Goal: Contribute content: Contribute content

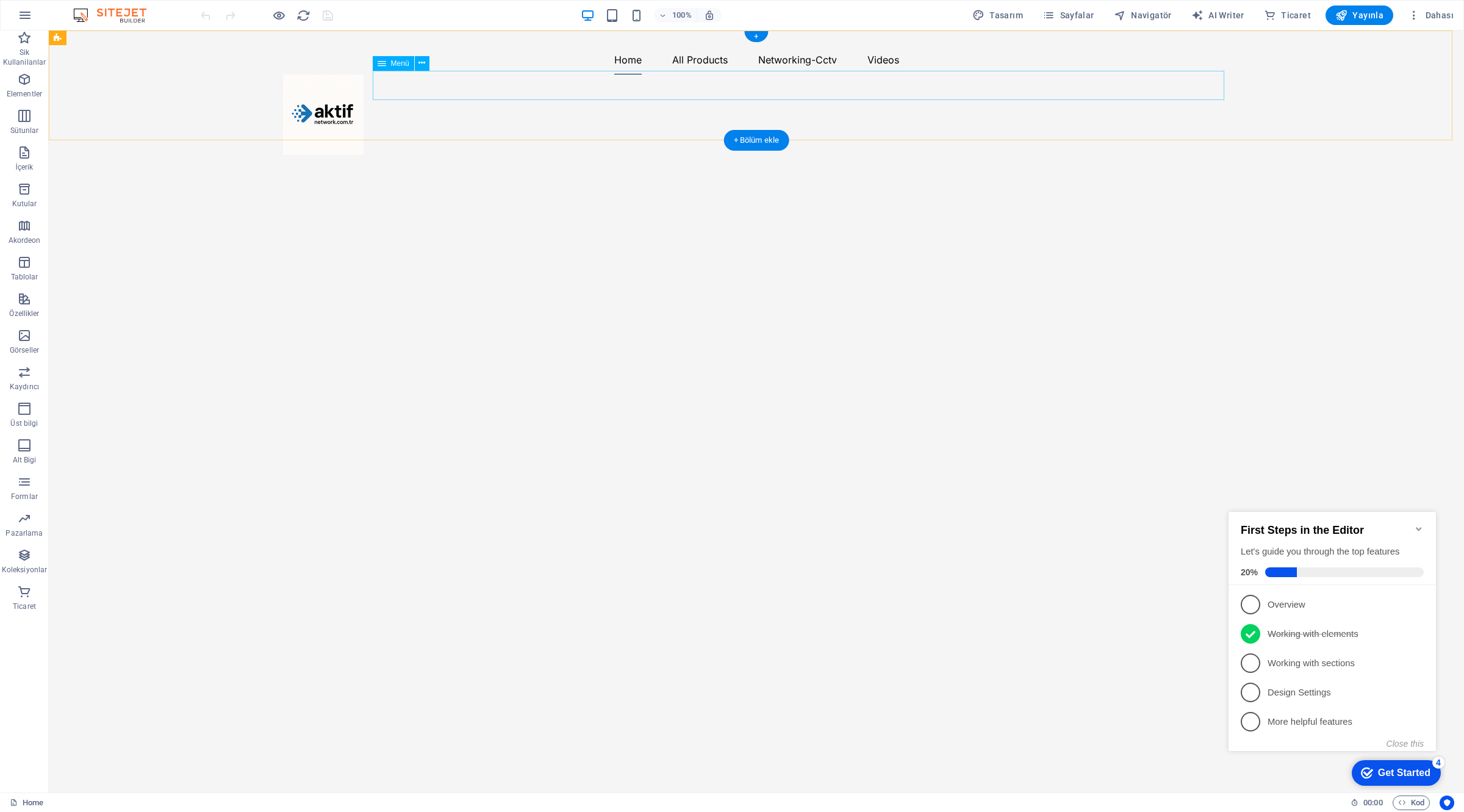
click at [670, 74] on nav "Home All Products Fiber Optic Cables Panels, Enclosures & Racks Optics and Tran…" at bounding box center [757, 60] width 947 height 30
select select
select select "1"
select select
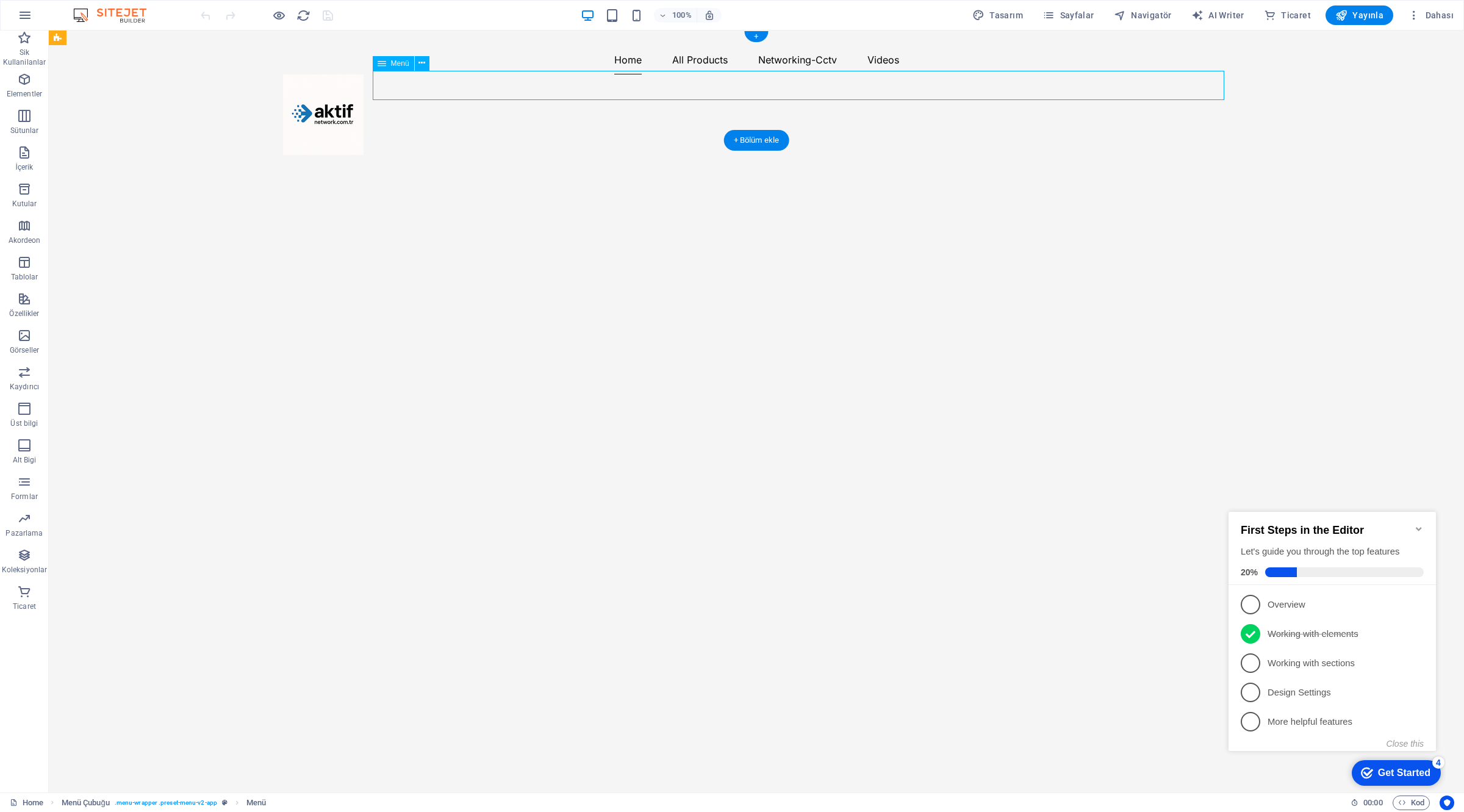
select select "10"
select select
select select "11"
select select
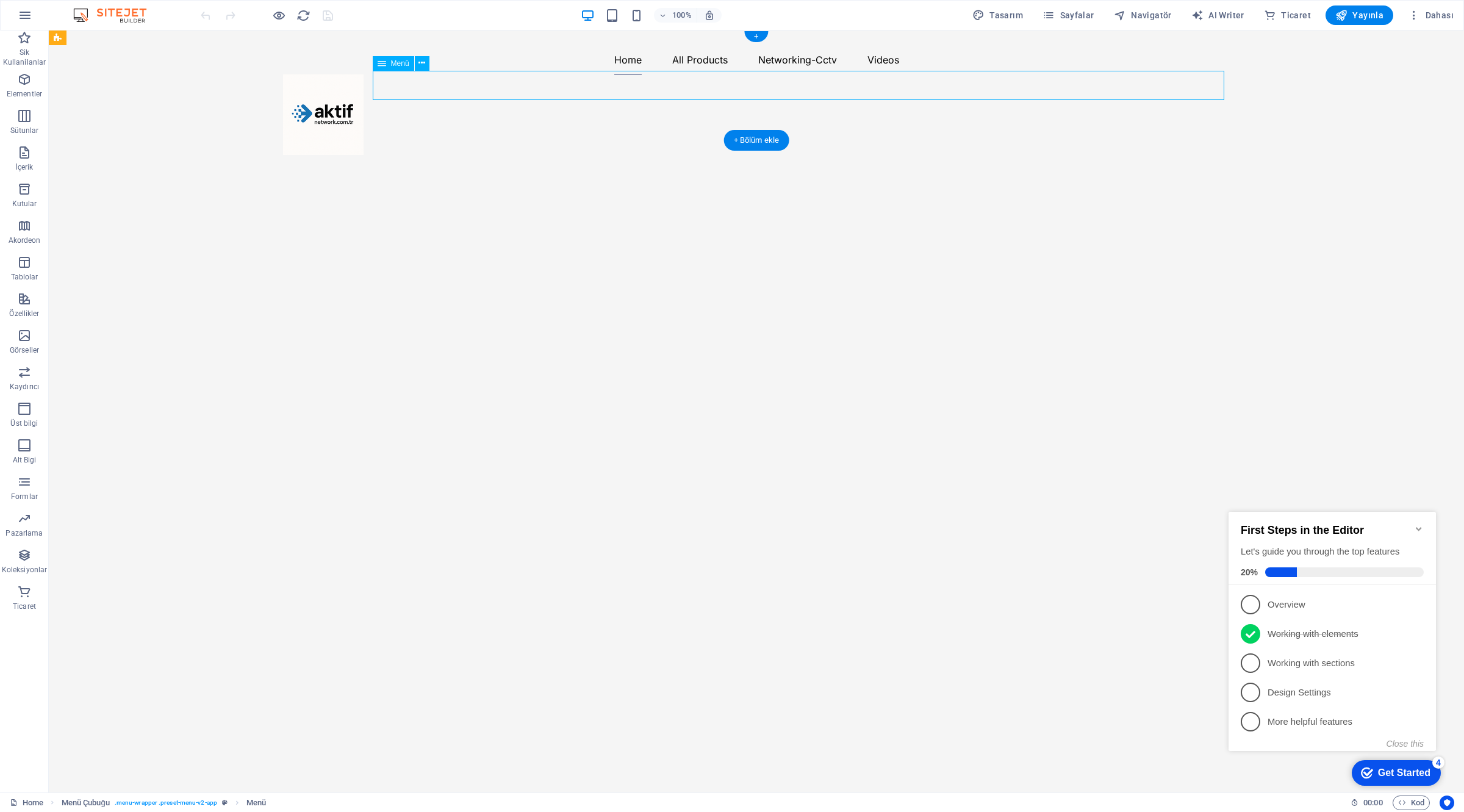
select select "3"
select select
select select "3"
select select
select select "2"
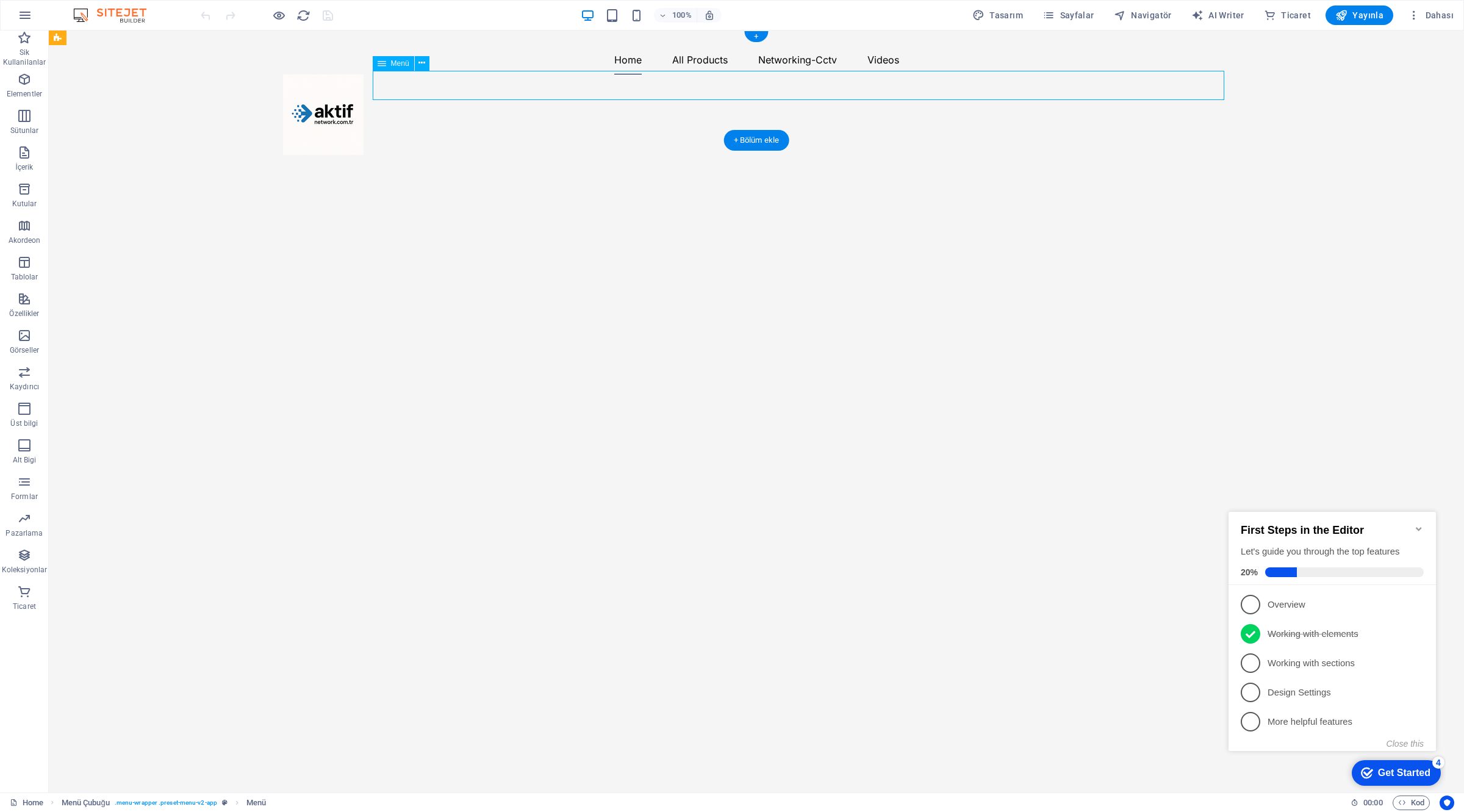
select select
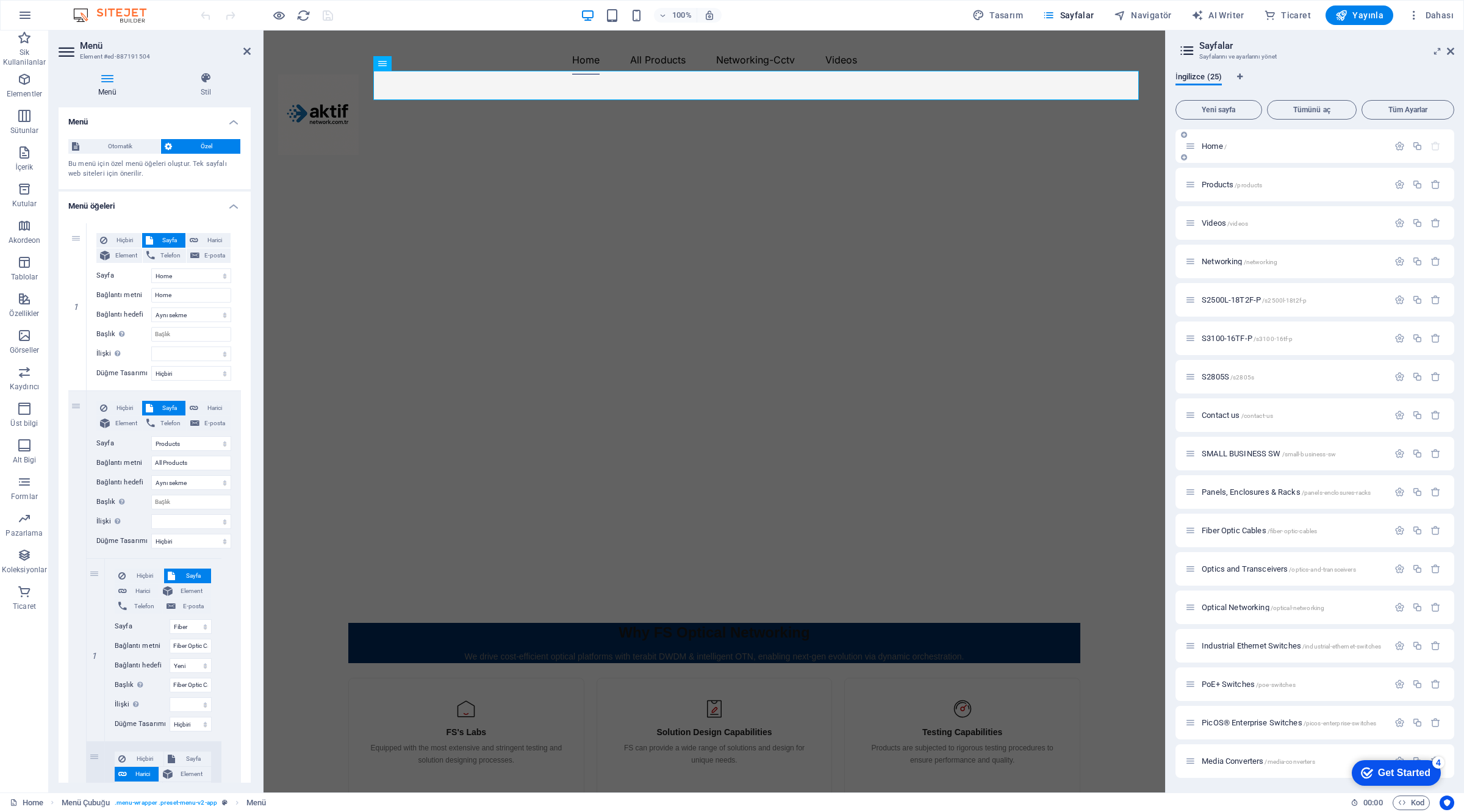
click at [1232, 144] on p "Home /" at bounding box center [1294, 146] width 183 height 8
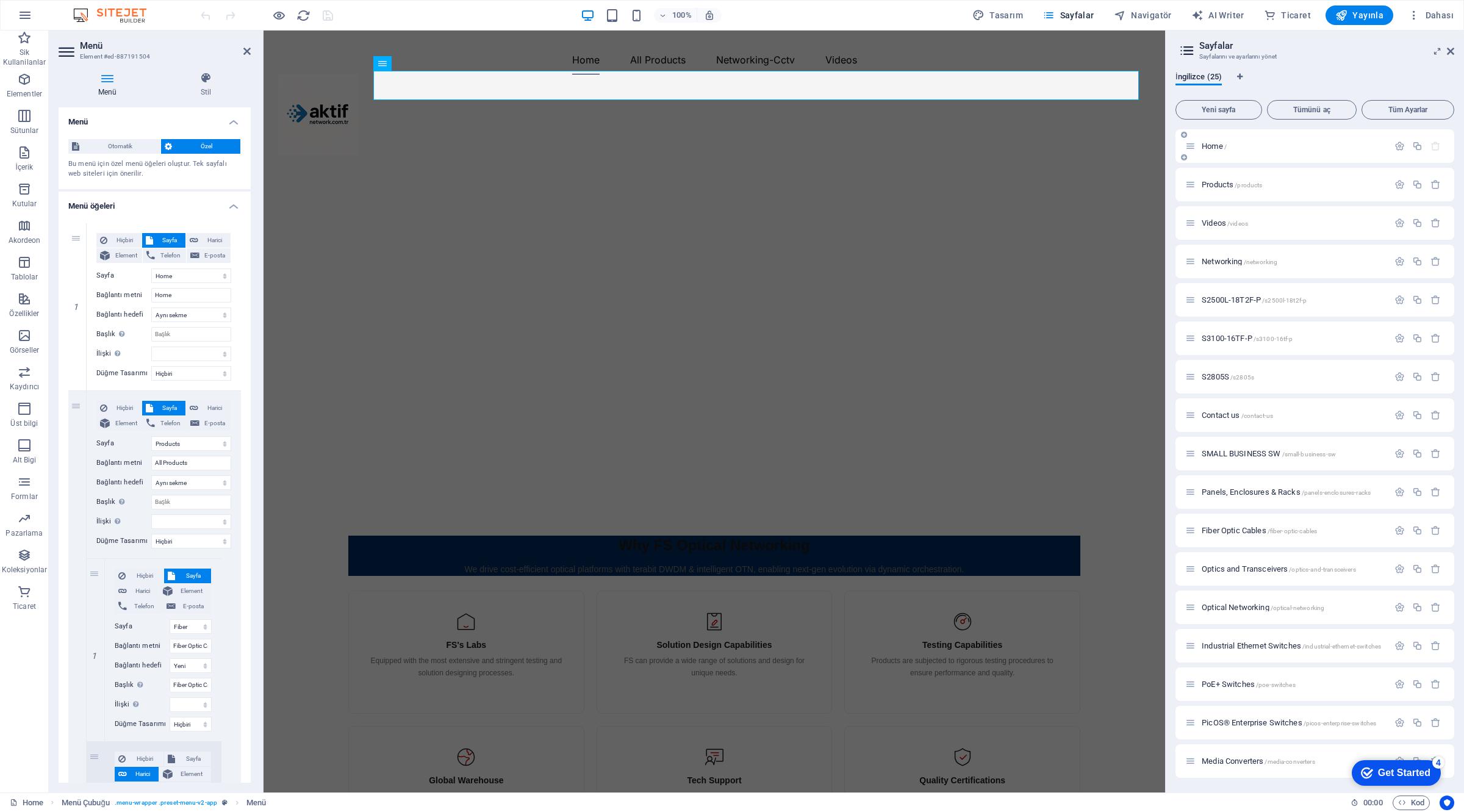
click at [1216, 141] on div "Home /" at bounding box center [1287, 146] width 203 height 14
click at [1216, 144] on span "Home /" at bounding box center [1214, 146] width 25 height 9
click at [1225, 179] on div "Products /products" at bounding box center [1287, 184] width 203 height 14
click at [1224, 182] on span "Products /products" at bounding box center [1232, 185] width 60 height 9
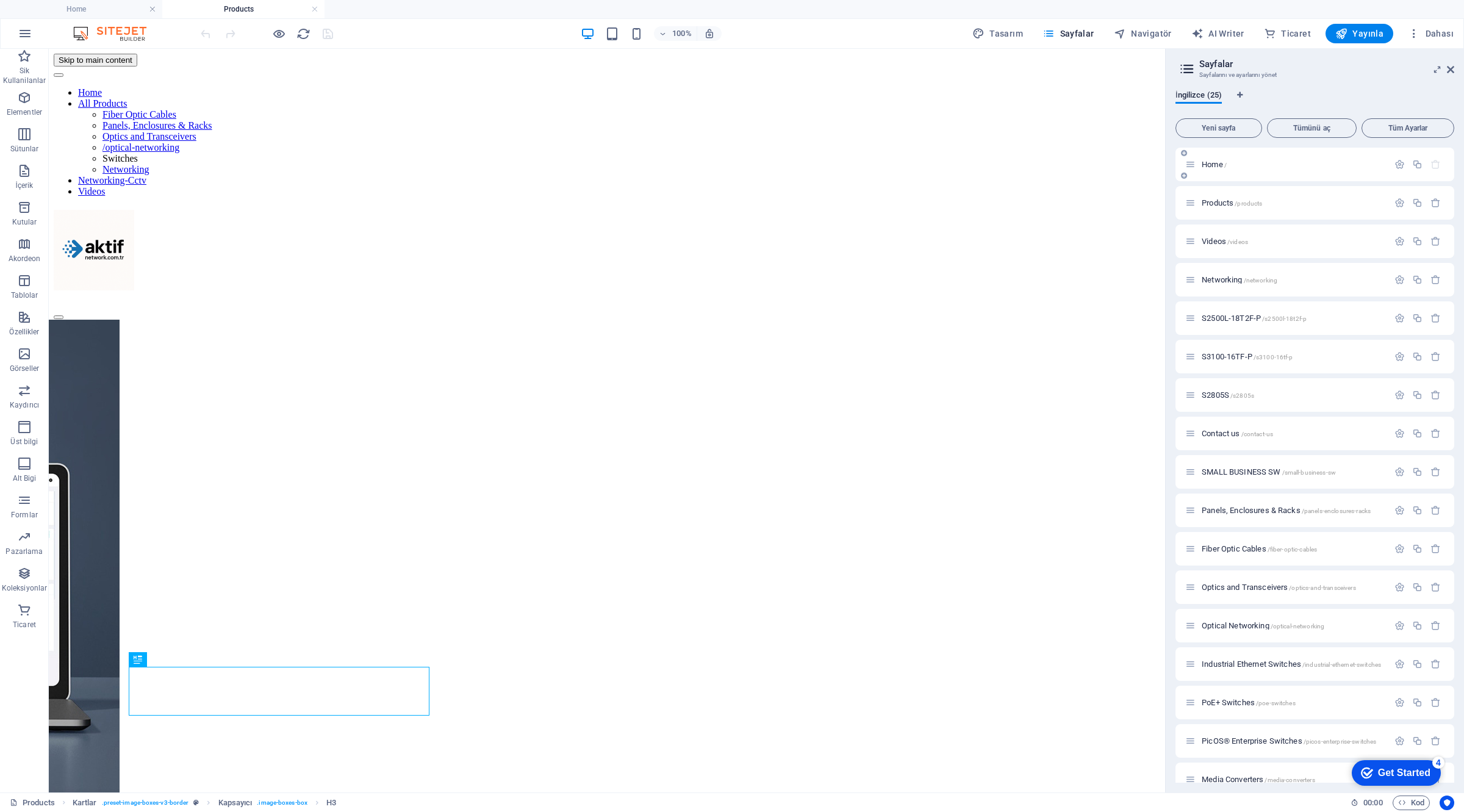
click at [1217, 162] on span "Home /" at bounding box center [1214, 164] width 25 height 9
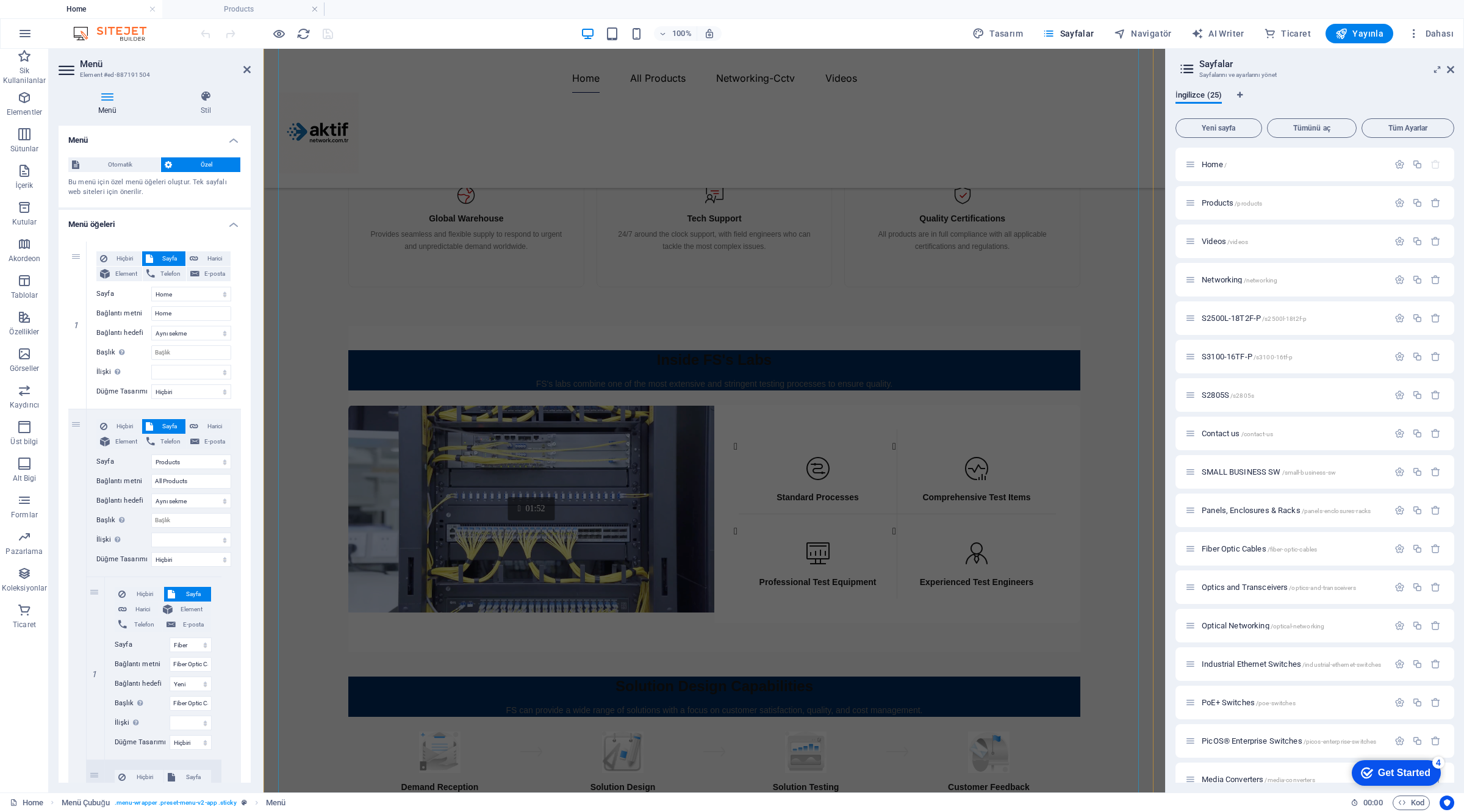
scroll to position [839, 0]
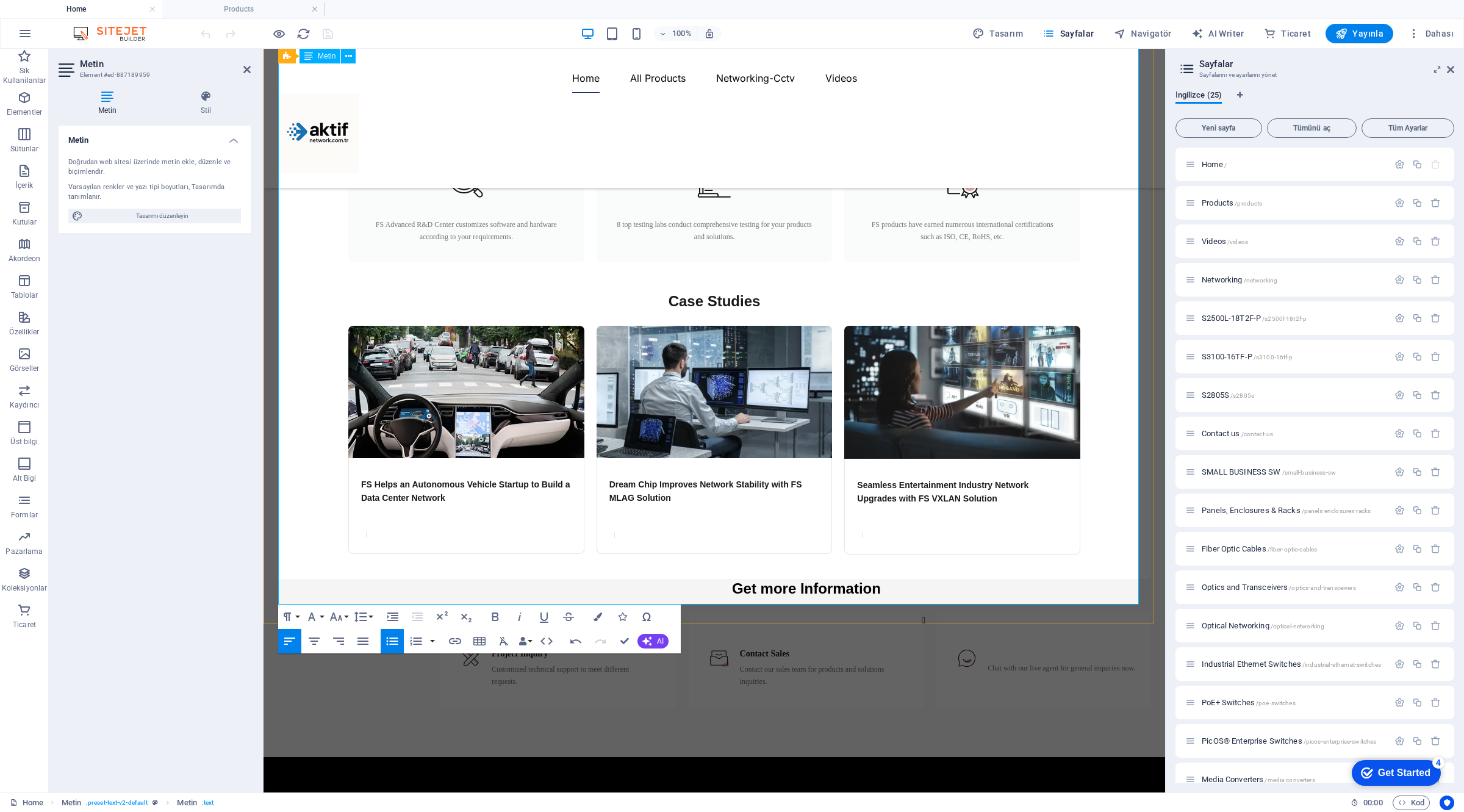
scroll to position [1996, 0]
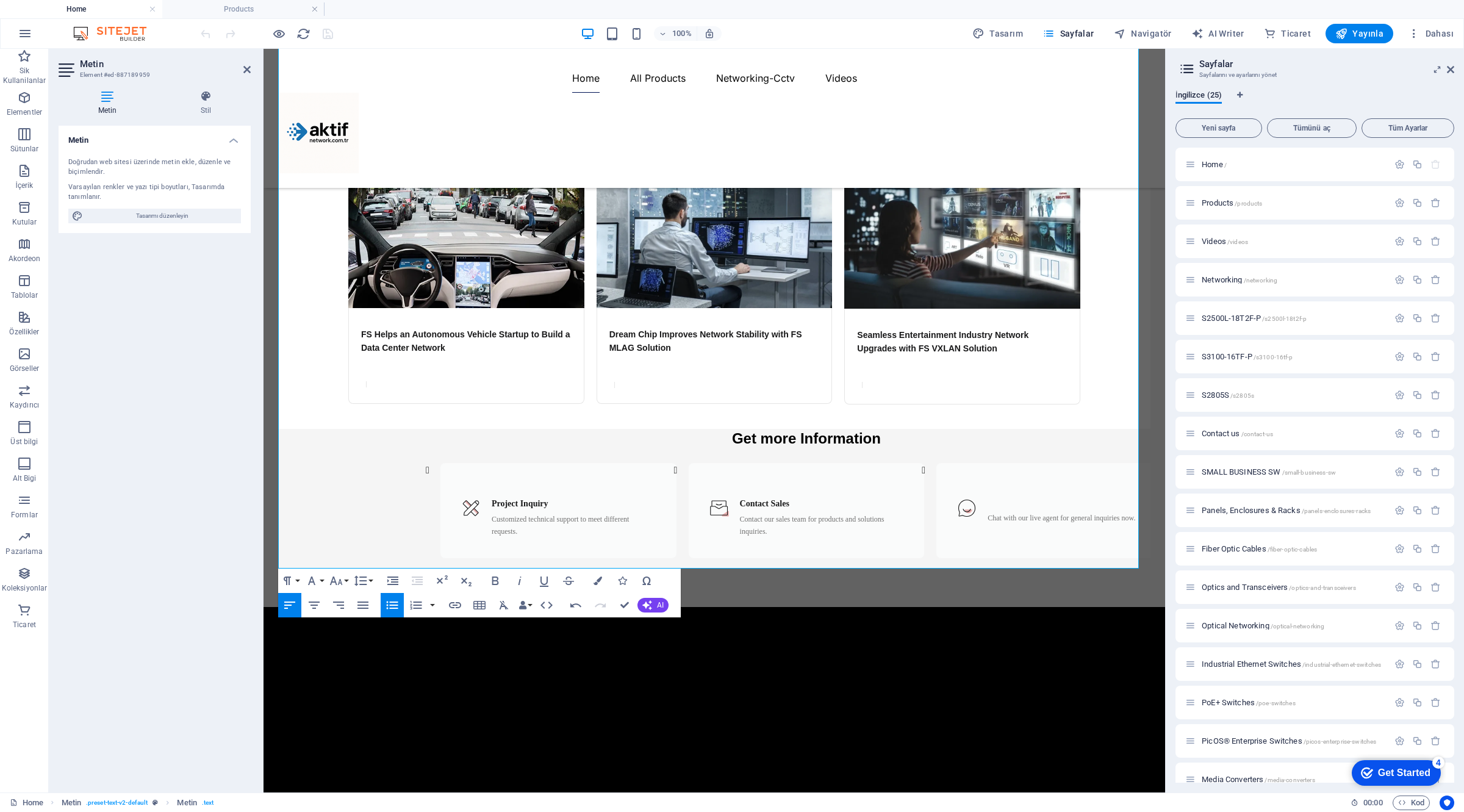
click at [158, 388] on div "Metin Doğrudan web sitesi üzerinde metin ekle, düzenle ve biçimlendir. Varsayıl…" at bounding box center [154, 454] width 192 height 657
click at [454, 767] on div at bounding box center [714, 716] width 901 height 219
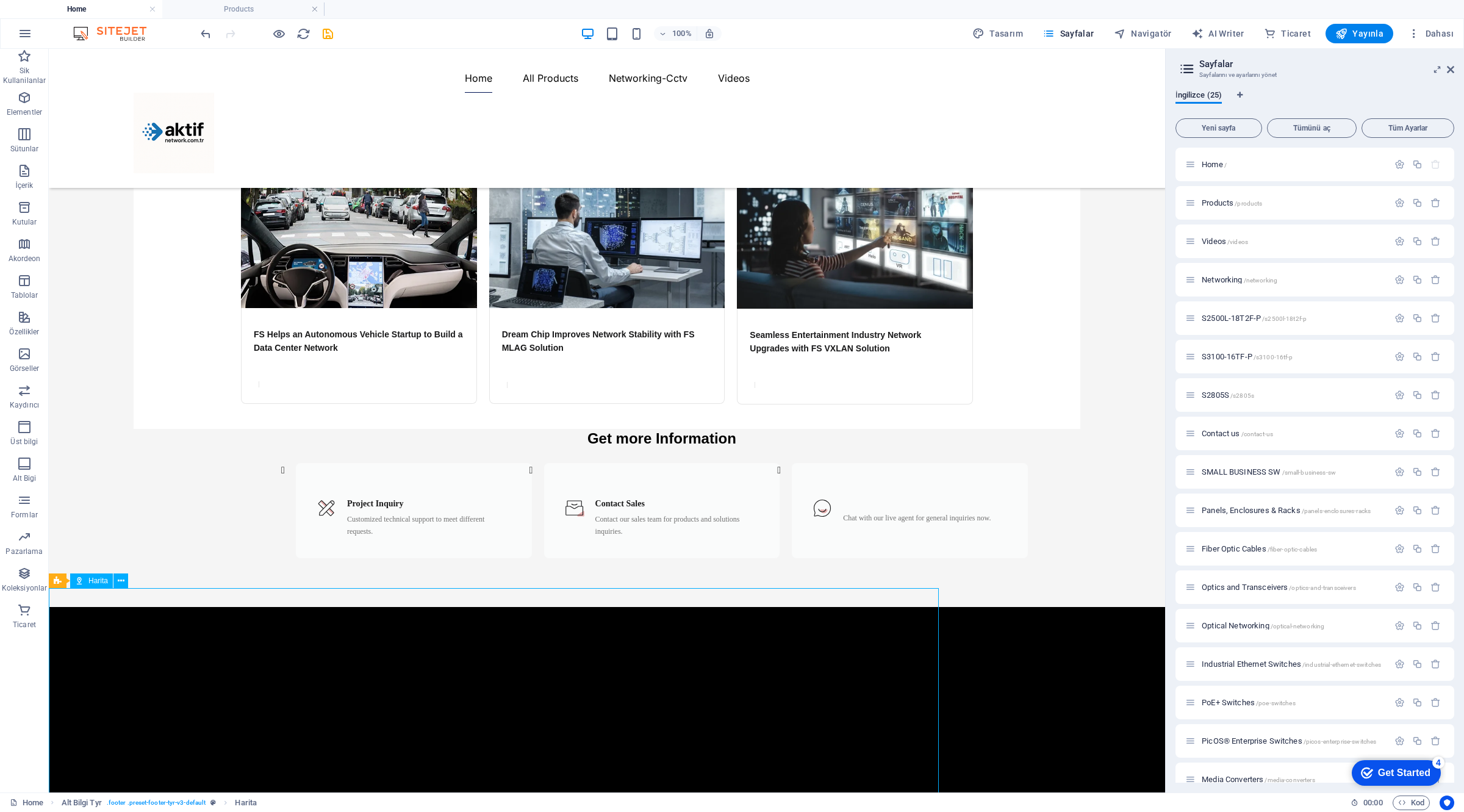
click at [454, 753] on div at bounding box center [607, 716] width 1116 height 219
click at [328, 32] on icon "save" at bounding box center [328, 34] width 14 height 14
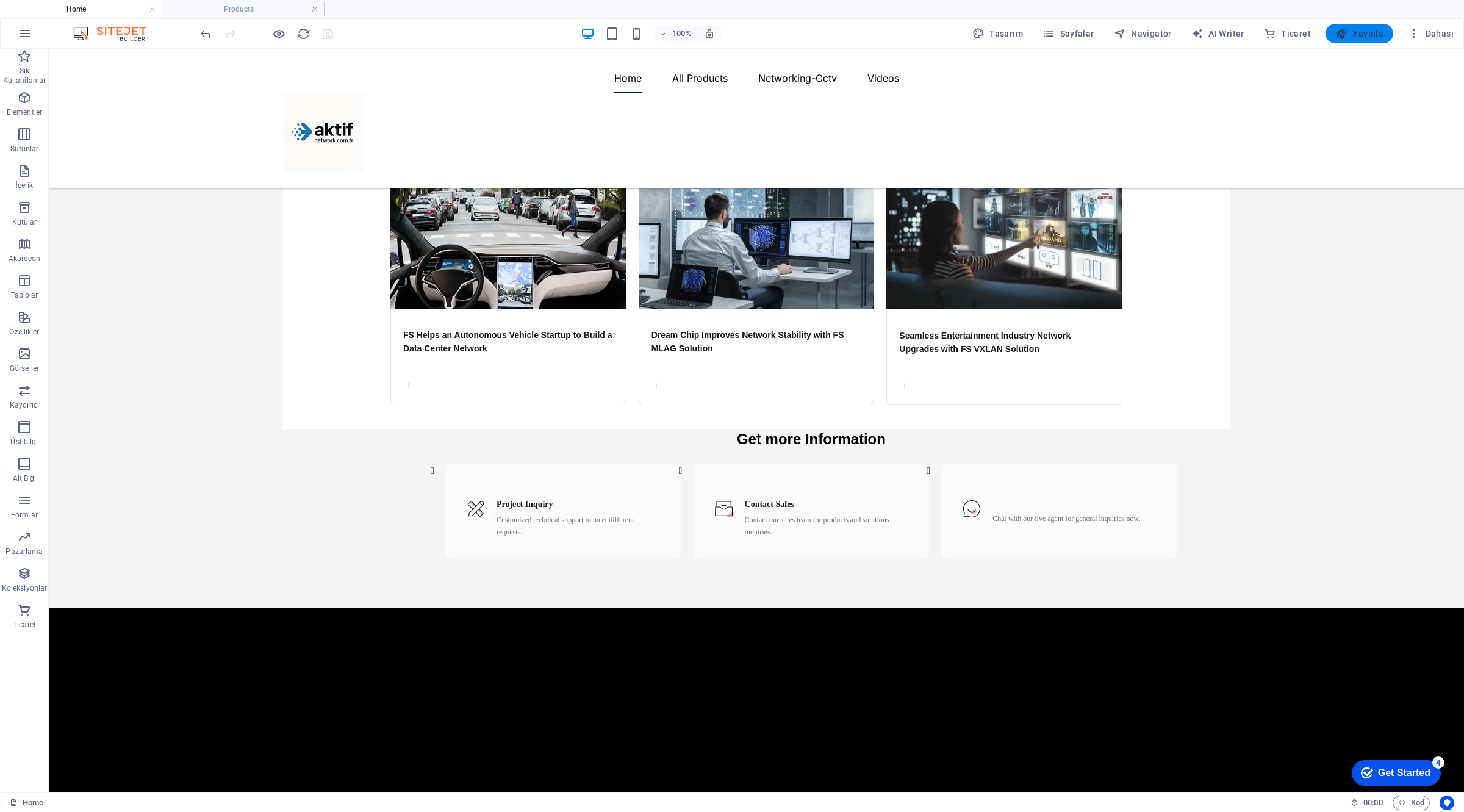
click at [1355, 29] on span "Yayınla" at bounding box center [1360, 34] width 48 height 12
